Goal: Complete application form: Complete application form

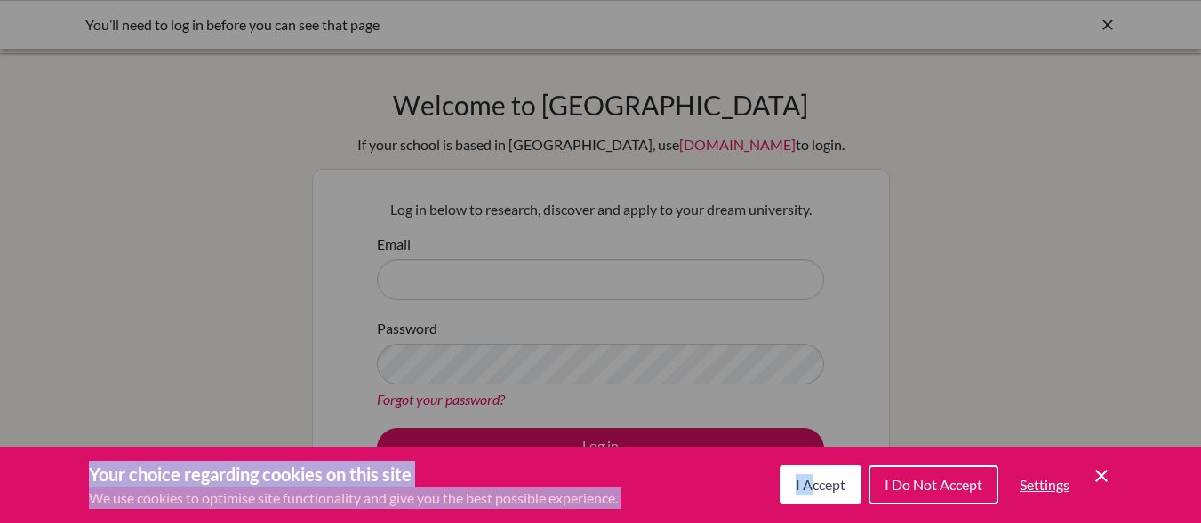
drag, startPoint x: 0, startPoint y: 0, endPoint x: 807, endPoint y: 492, distance: 944.9
click at [0, 0] on div "Your choice regarding cookies on this site We use cookies to optimise site func…" at bounding box center [0, 0] width 0 height 0
click at [807, 492] on span "I Accept" at bounding box center [820, 484] width 50 height 17
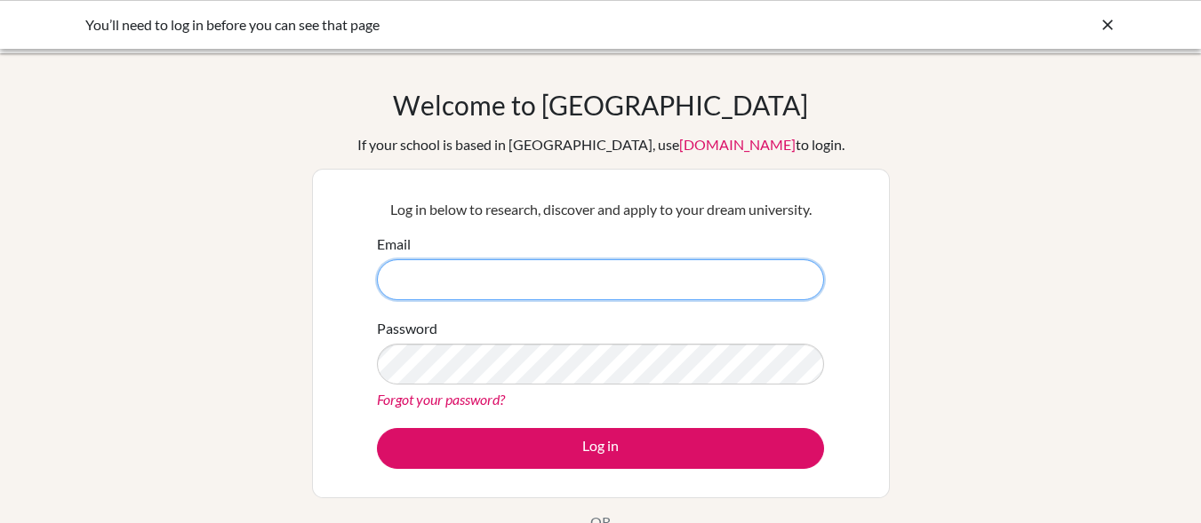
click at [507, 265] on input "Email" at bounding box center [600, 280] width 447 height 41
type input "[EMAIL_ADDRESS][DOMAIN_NAME]"
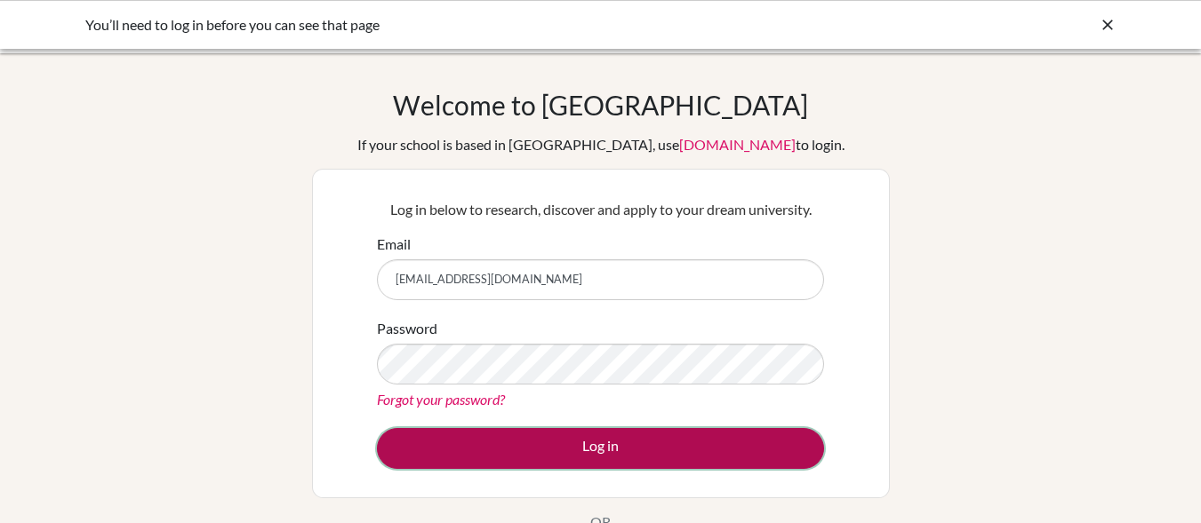
click at [592, 445] on button "Log in" at bounding box center [600, 448] width 447 height 41
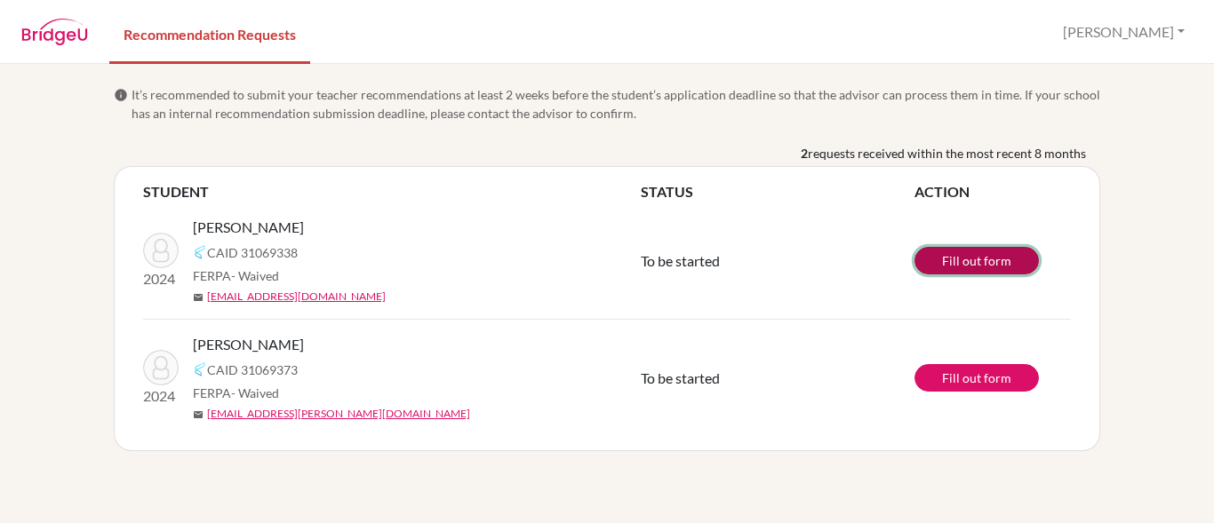
click at [968, 267] on link "Fill out form" at bounding box center [977, 261] width 124 height 28
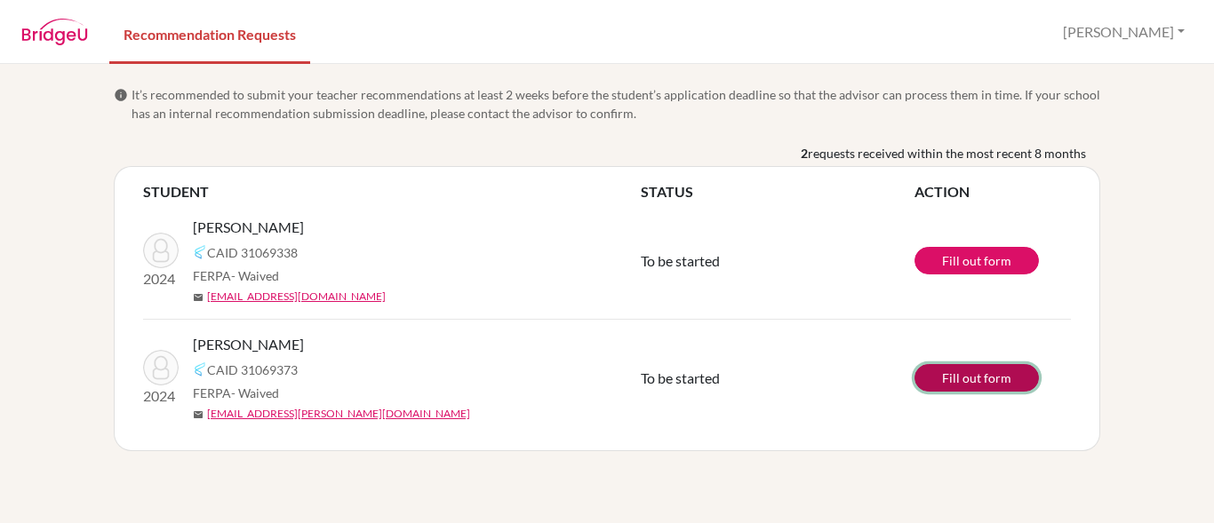
click at [972, 367] on link "Fill out form" at bounding box center [977, 378] width 124 height 28
